Goal: Find specific page/section: Find specific page/section

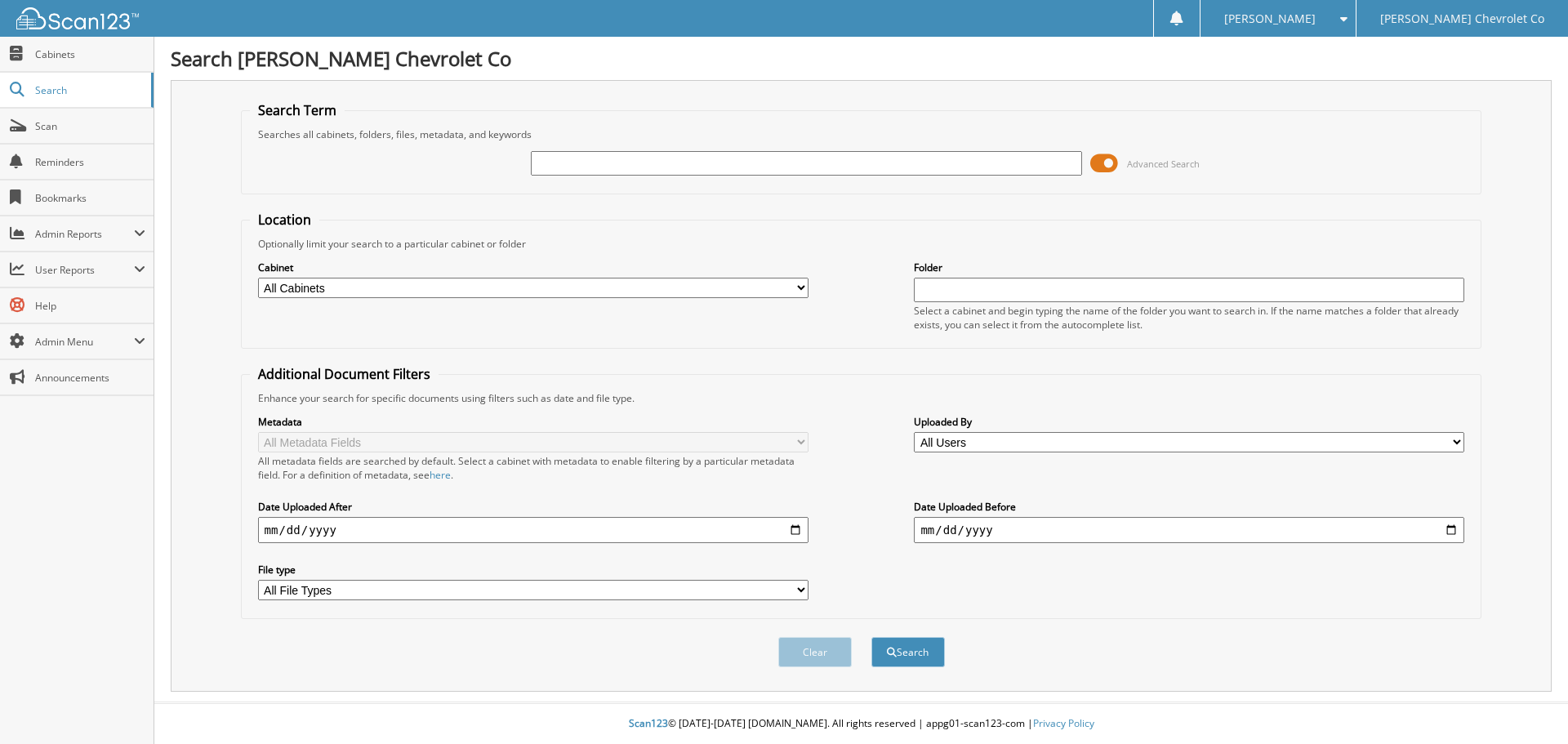
drag, startPoint x: 0, startPoint y: 0, endPoint x: 582, endPoint y: 156, distance: 602.5
click at [582, 156] on input "text" at bounding box center [807, 163] width 551 height 24
type input "25T236A"
click at [872, 637] on button "Search" at bounding box center [909, 652] width 74 height 30
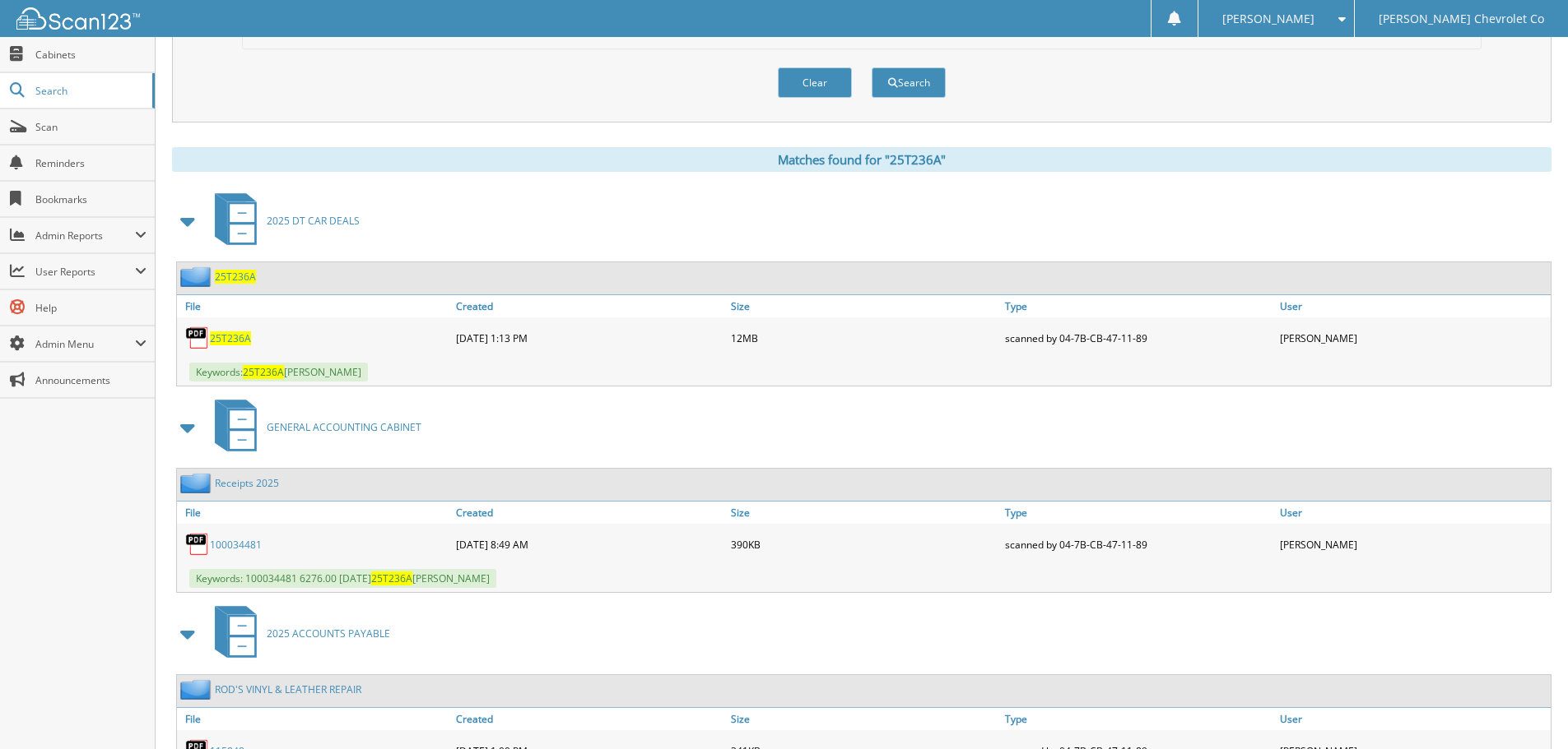
scroll to position [576, 0]
click at [241, 339] on span "25T236A" at bounding box center [231, 337] width 41 height 14
click at [231, 339] on span "25T236A" at bounding box center [231, 337] width 41 height 14
click at [227, 334] on span "25T236A" at bounding box center [231, 337] width 41 height 14
